Goal: Information Seeking & Learning: Learn about a topic

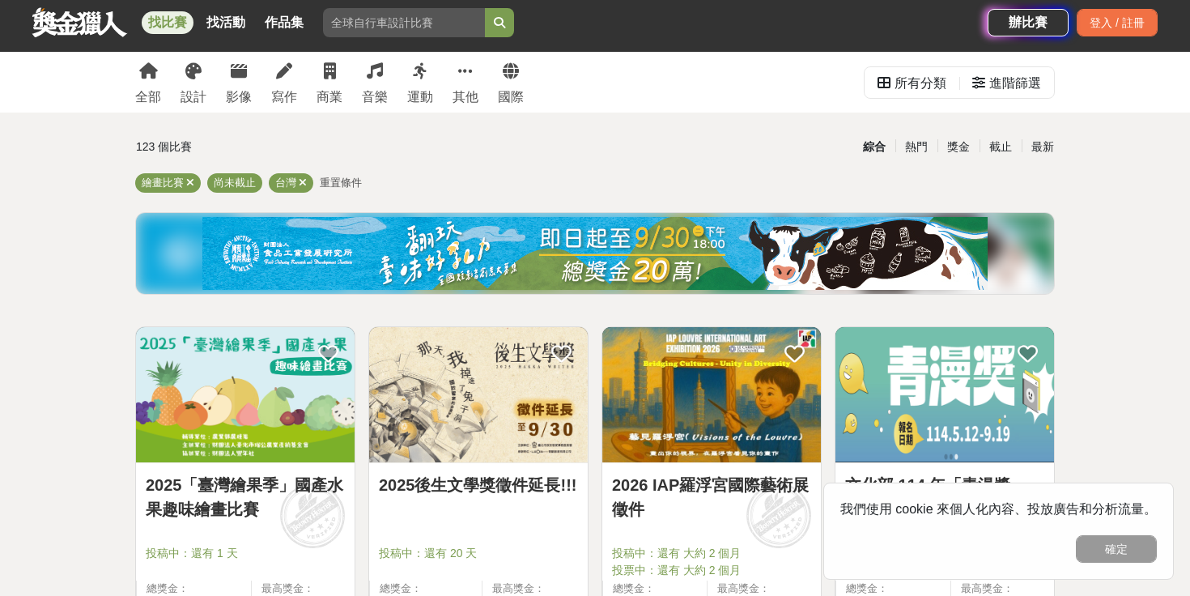
scroll to position [49, 0]
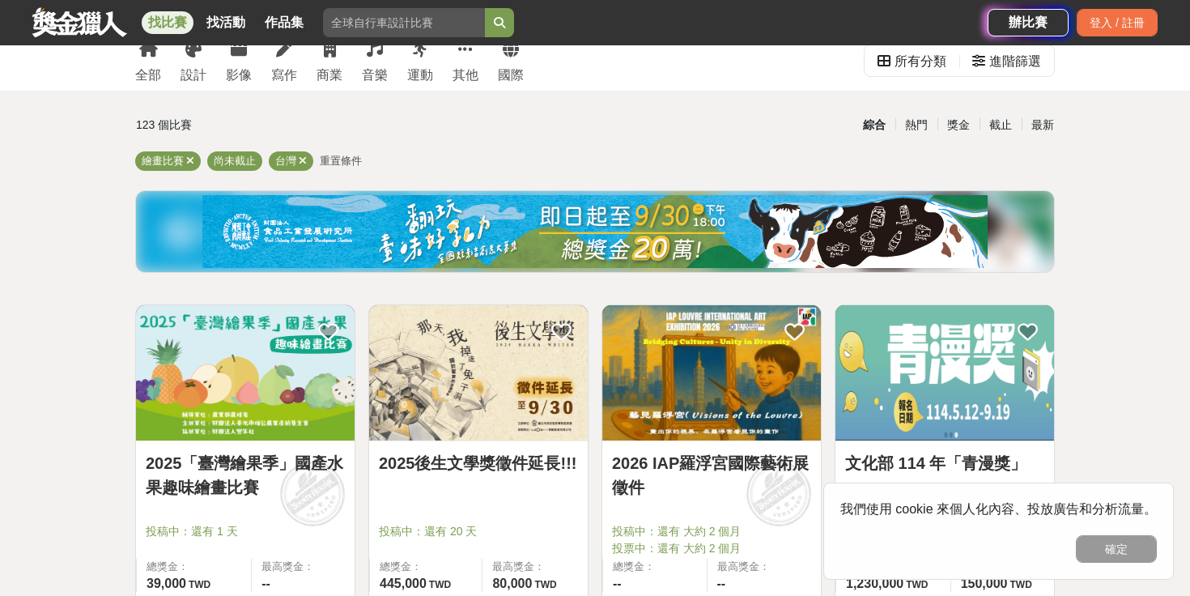
click at [351, 160] on span "重置條件" at bounding box center [341, 161] width 42 height 12
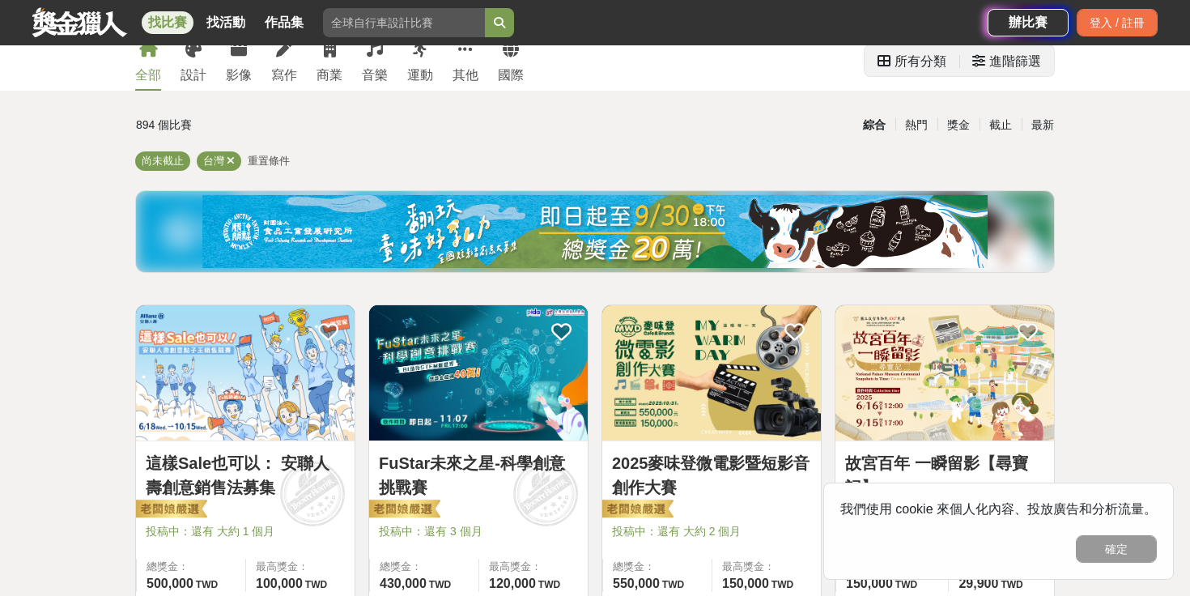
click at [991, 57] on div "進階篩選" at bounding box center [1015, 61] width 52 height 32
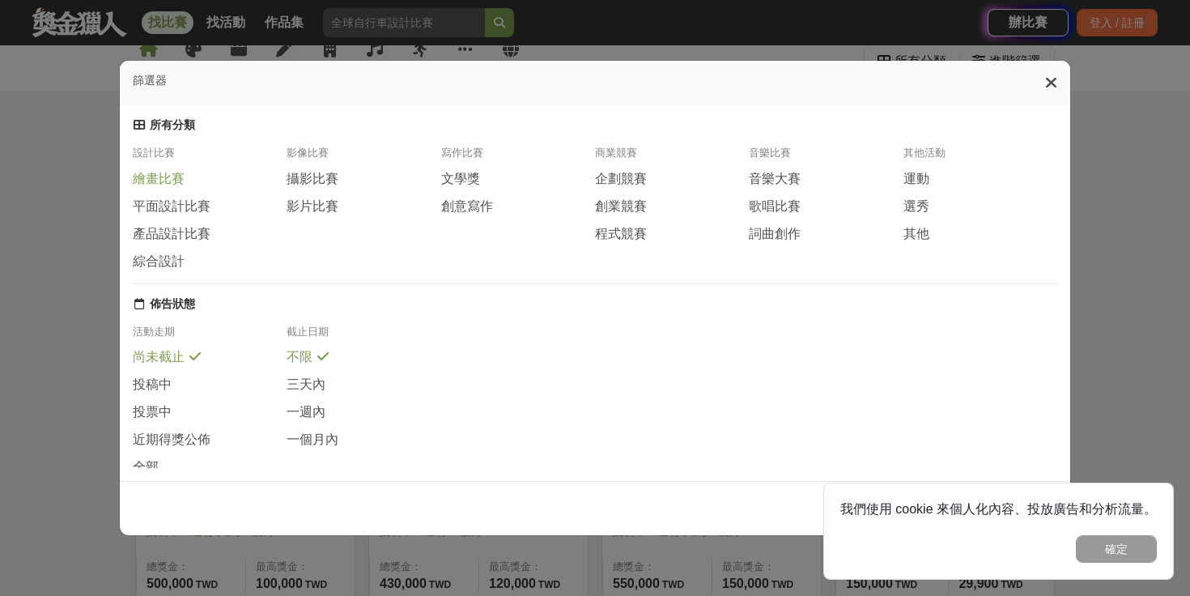
click at [180, 182] on span "繪畫比賽" at bounding box center [159, 179] width 52 height 17
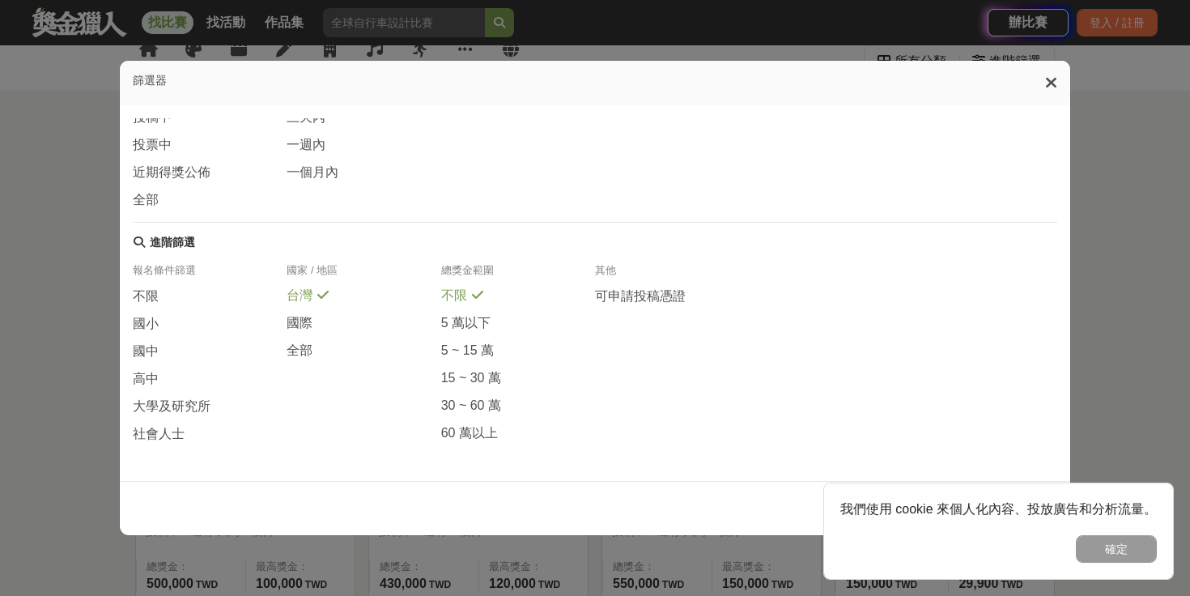
scroll to position [84, 0]
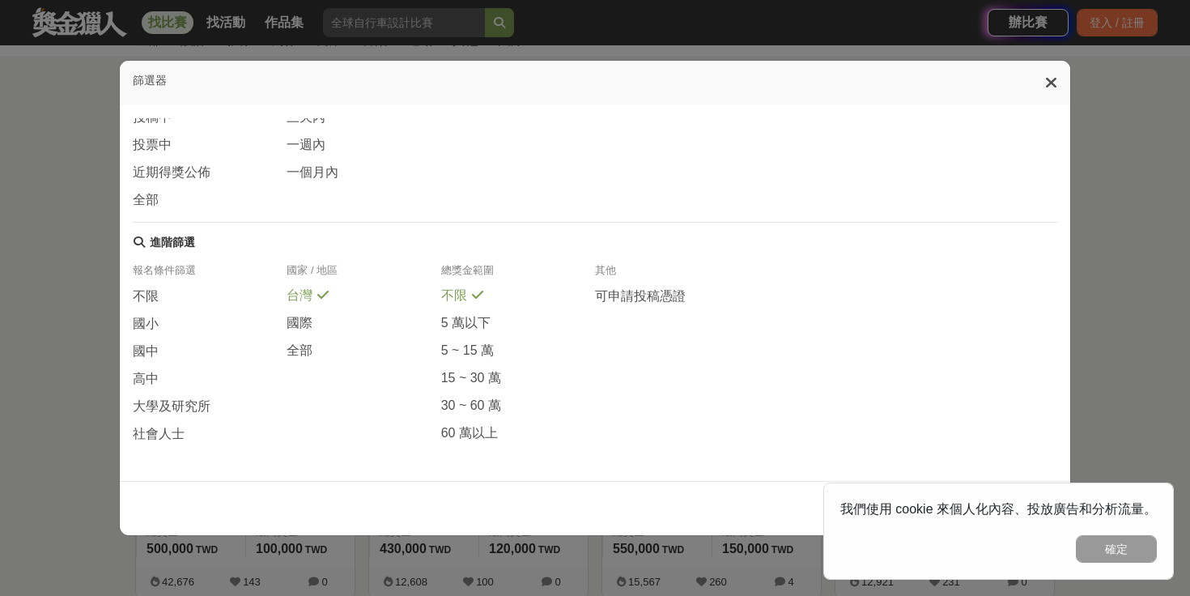
drag, startPoint x: 13, startPoint y: 419, endPoint x: 516, endPoint y: 189, distance: 553.1
click at [15, 417] on div "篩選器 所有分類 設計比賽 繪畫比賽 平面設計比賽 產品設計比賽 綜合設計 影像比賽 攝影比賽 影片比賽 寫作比賽 文學獎 創意寫作 商業競賽 企劃競賽 創業…" at bounding box center [595, 298] width 1190 height 596
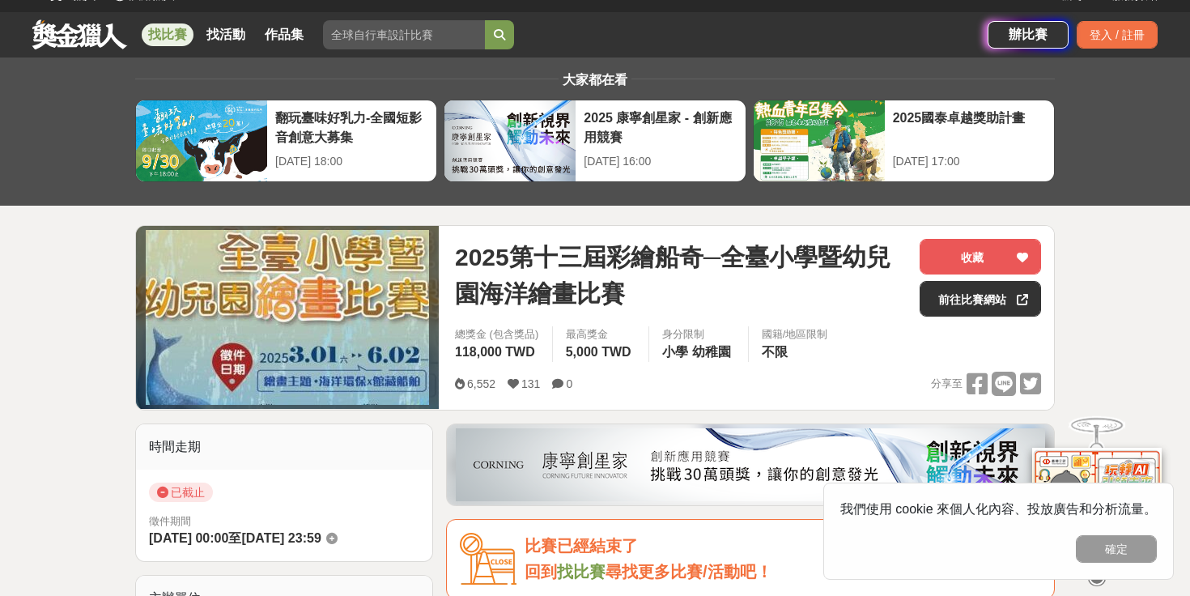
scroll to position [25, 0]
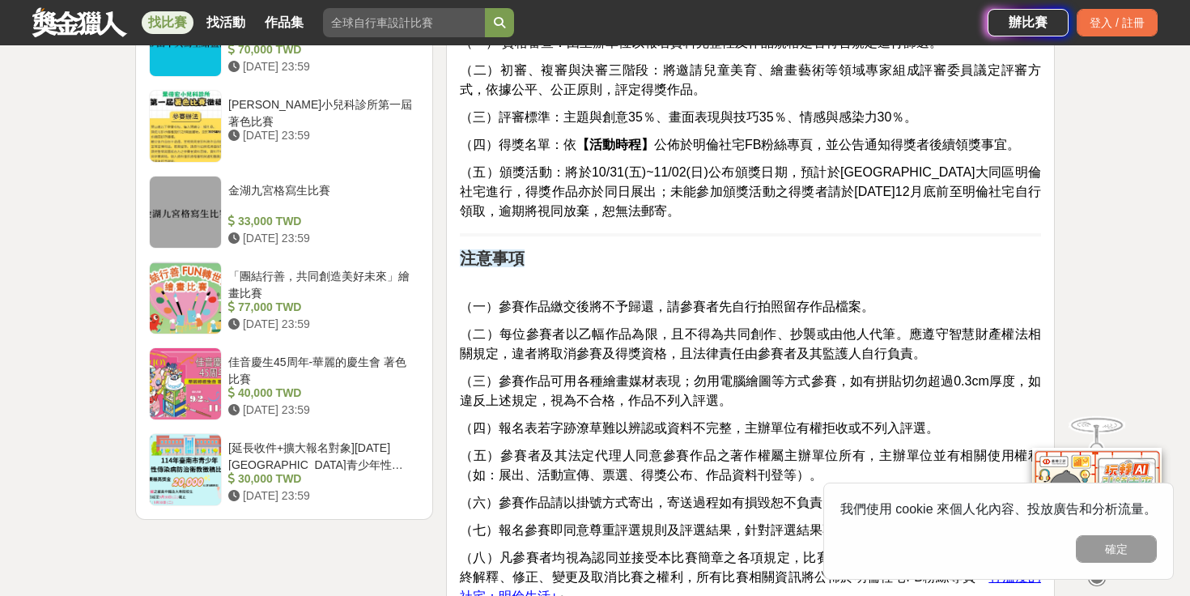
scroll to position [1935, 0]
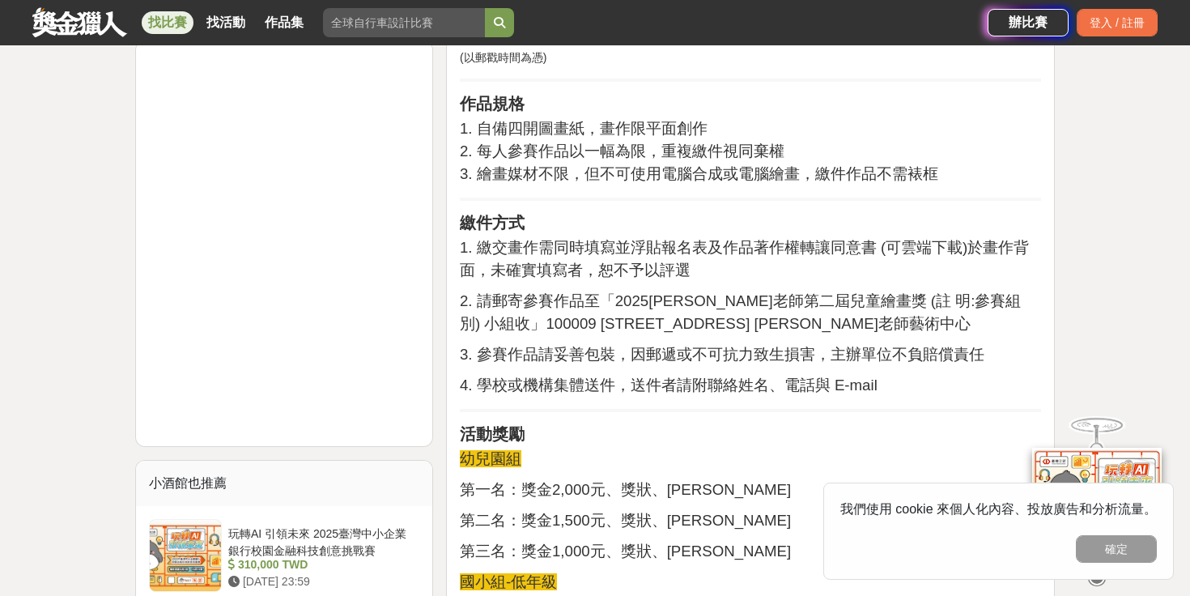
scroll to position [1400, 0]
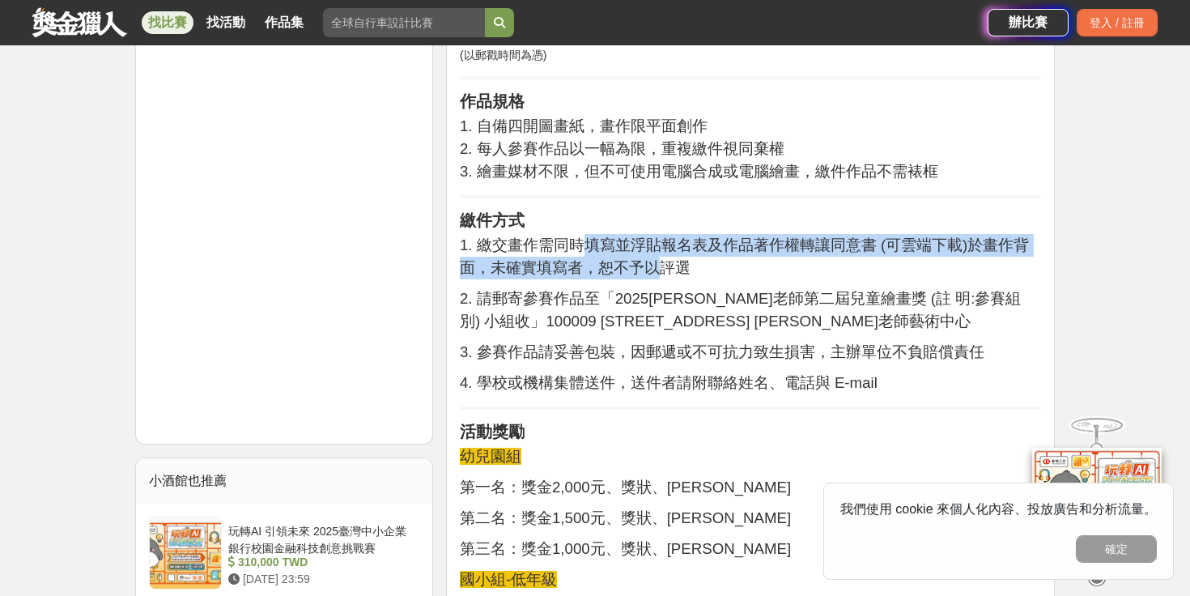
drag, startPoint x: 580, startPoint y: 217, endPoint x: 660, endPoint y: 253, distance: 87.7
click at [660, 253] on p "1. 繳交畫作需同時填寫並浮貼報名表及作品著作權轉讓同意書 (可雲端下載)於畫作背面，未確實填寫者，恕不予以評選" at bounding box center [750, 256] width 581 height 45
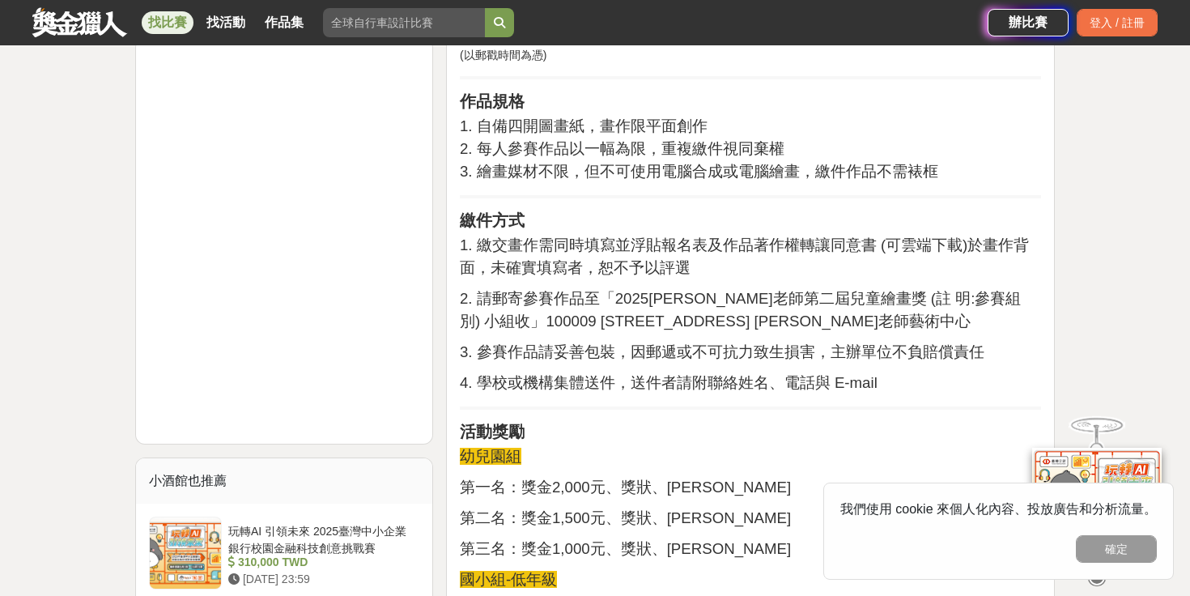
click at [624, 422] on h2 "活動獎勵" at bounding box center [750, 431] width 581 height 19
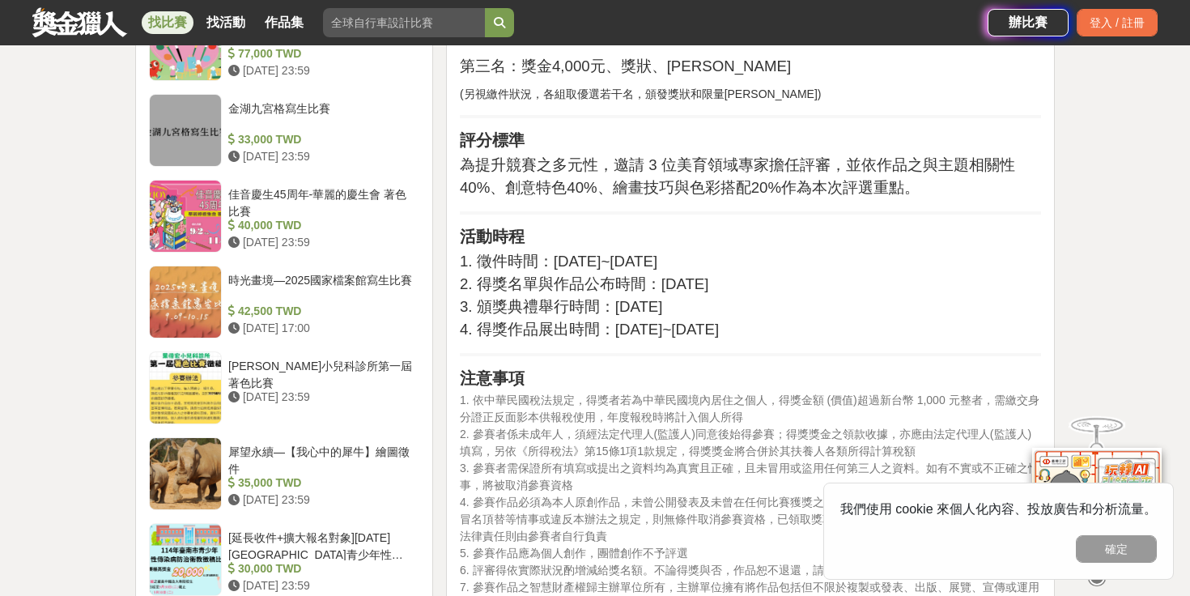
scroll to position [2257, 0]
